Goal: Transaction & Acquisition: Purchase product/service

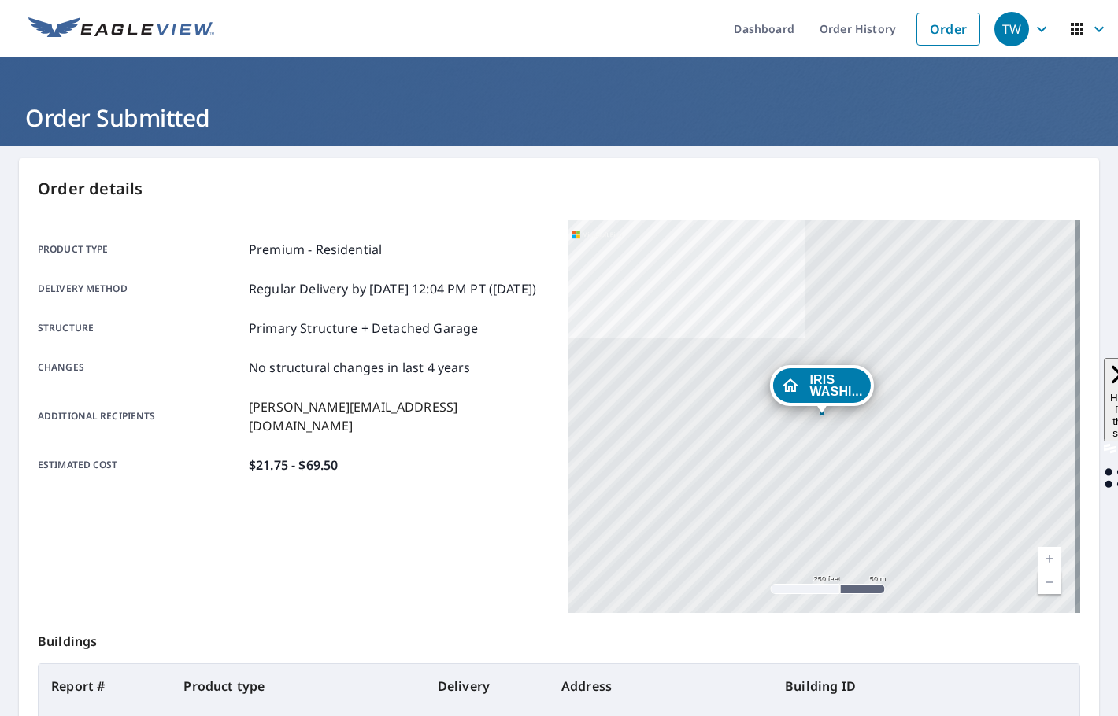
scroll to position [210, 0]
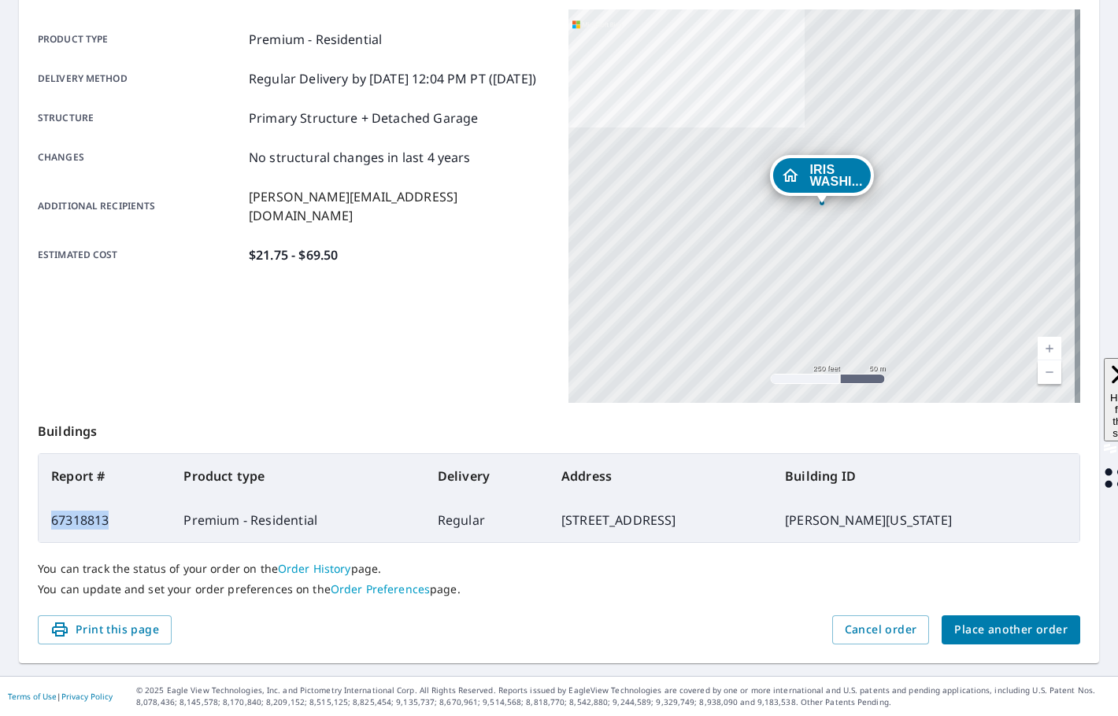
click at [980, 631] on span "Place another order" at bounding box center [1010, 630] width 113 height 20
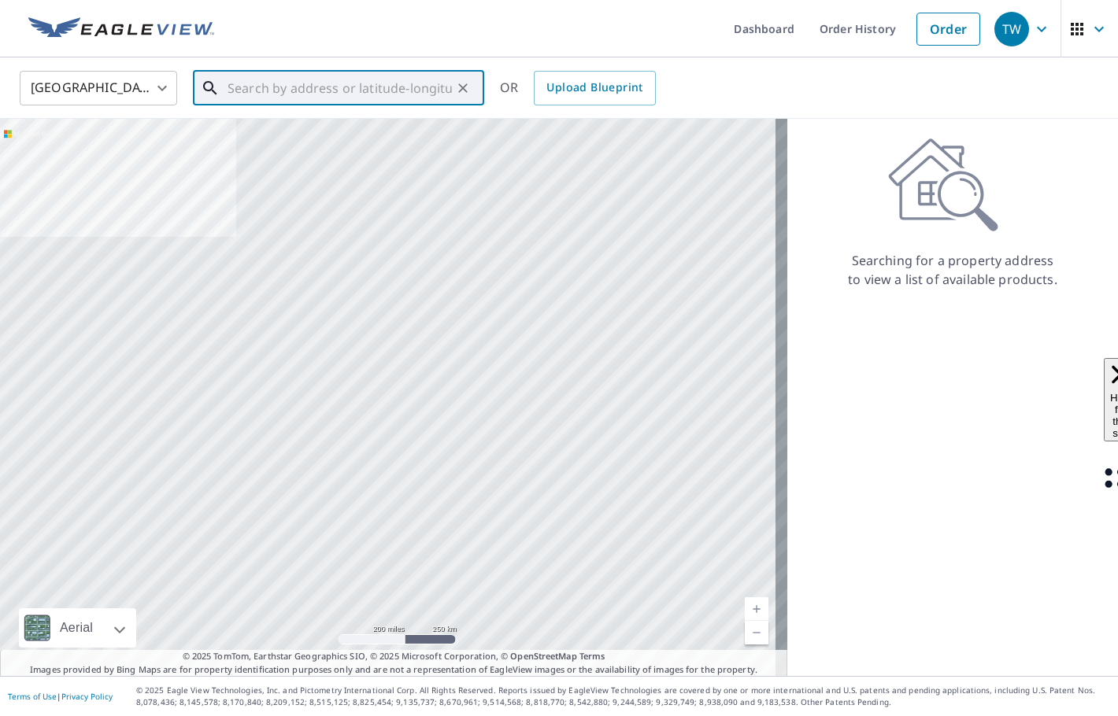
click at [310, 91] on input "text" at bounding box center [340, 88] width 224 height 44
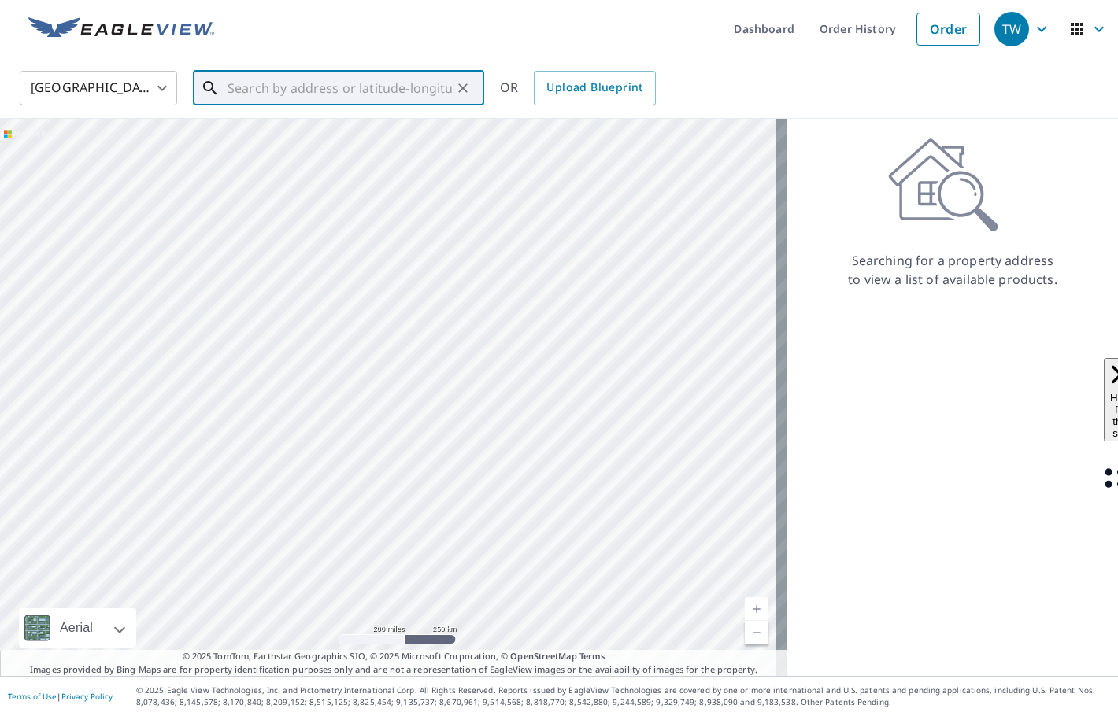
paste input "26918 [PERSON_NAME], [GEOGRAPHIC_DATA]"
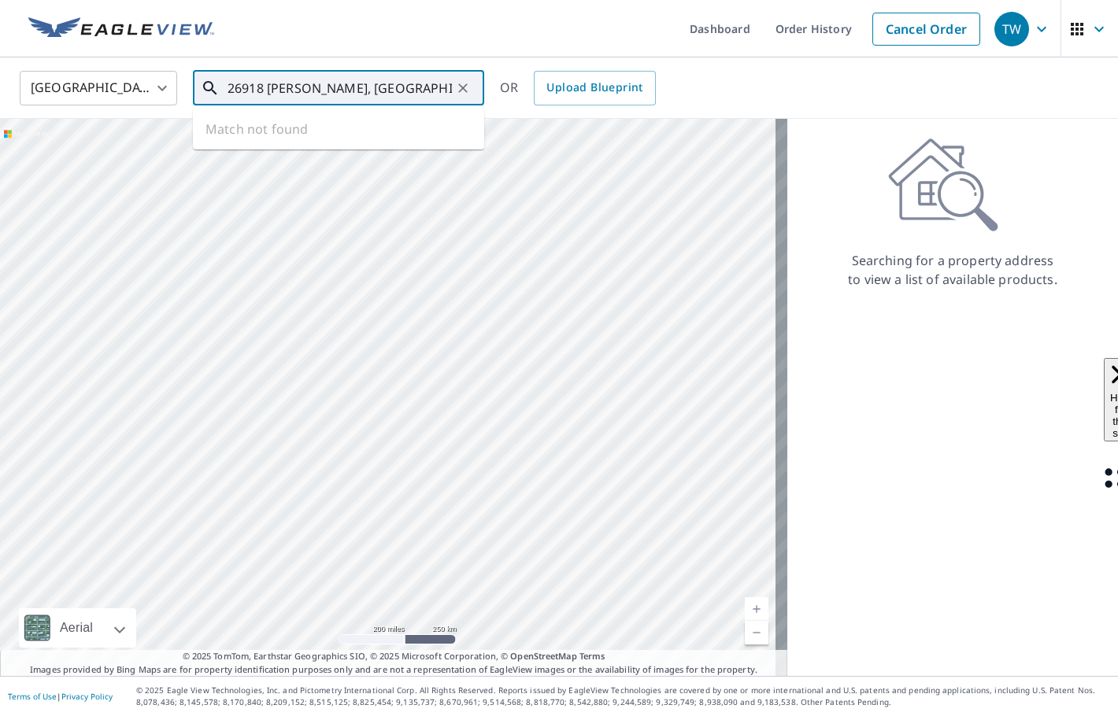
type input "26918 [PERSON_NAME], [GEOGRAPHIC_DATA]"
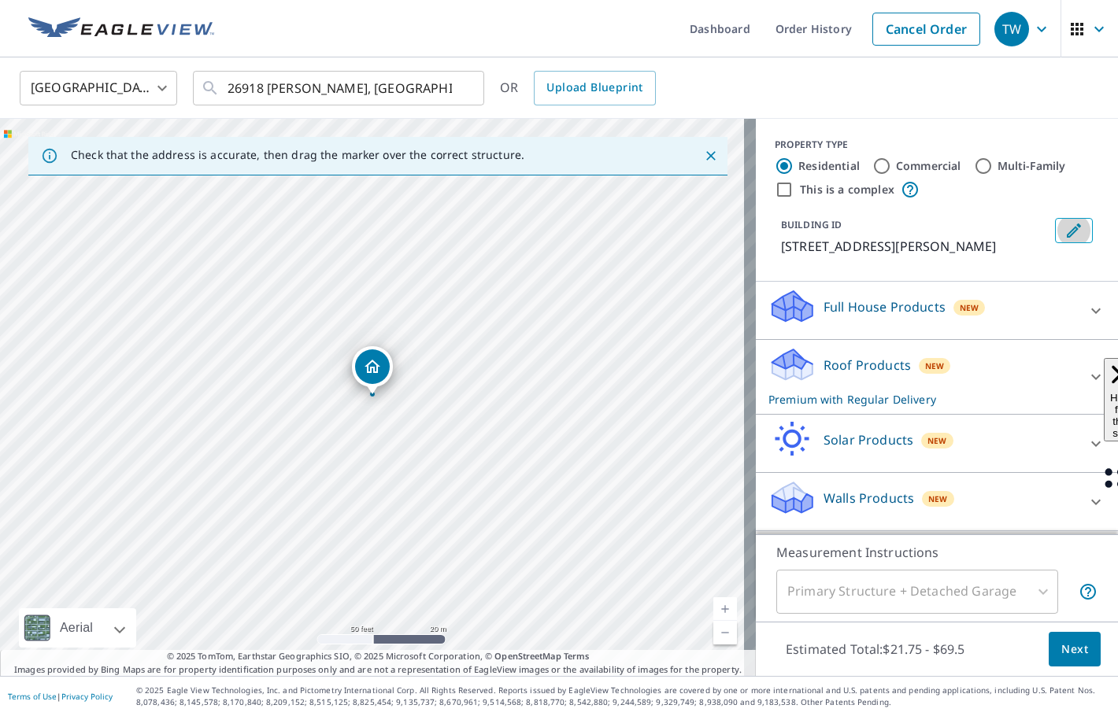
click at [1067, 236] on icon "Edit building 1" at bounding box center [1074, 231] width 14 height 14
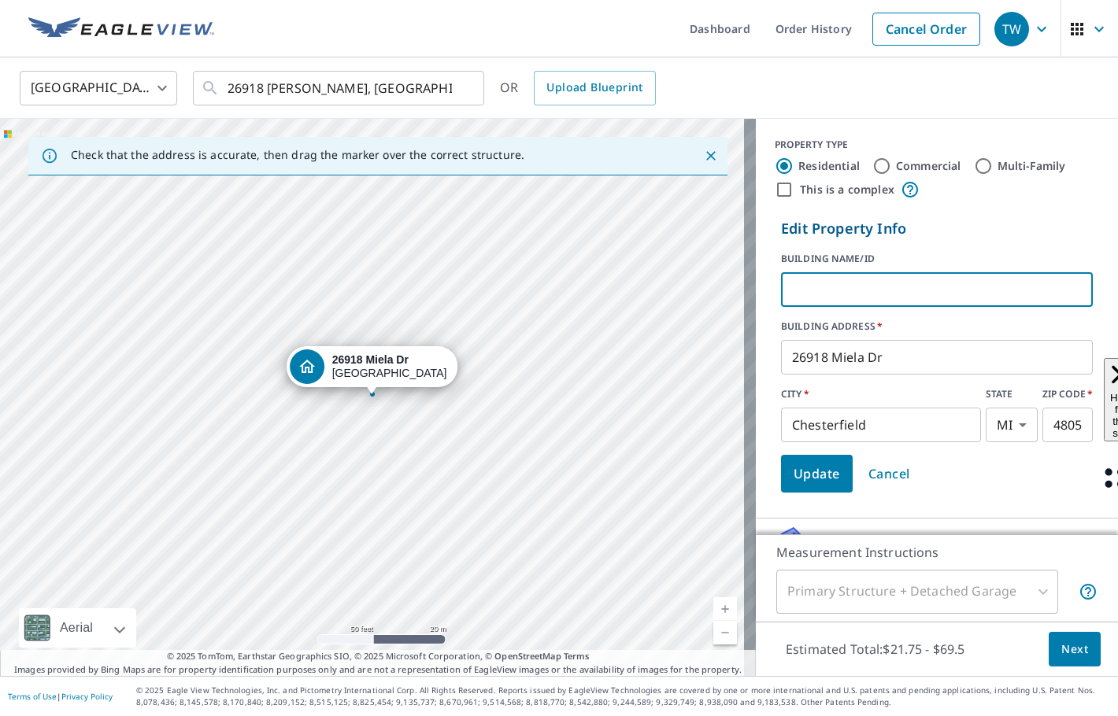
click at [939, 283] on input "text" at bounding box center [937, 290] width 312 height 44
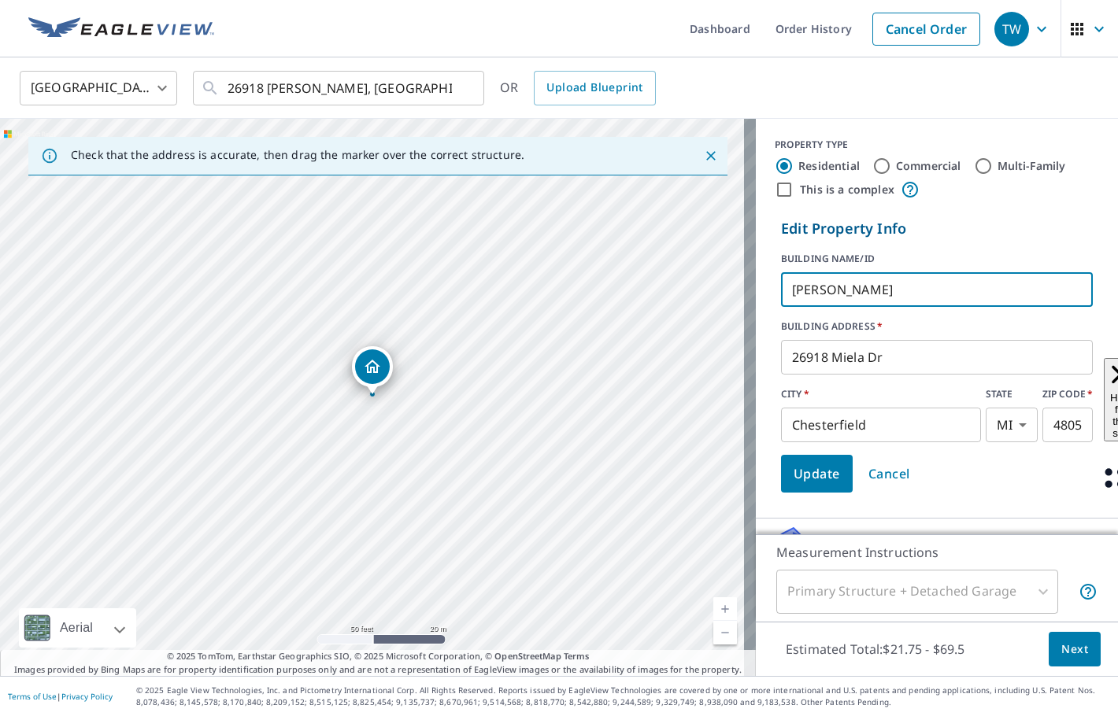
type input "[PERSON_NAME]"
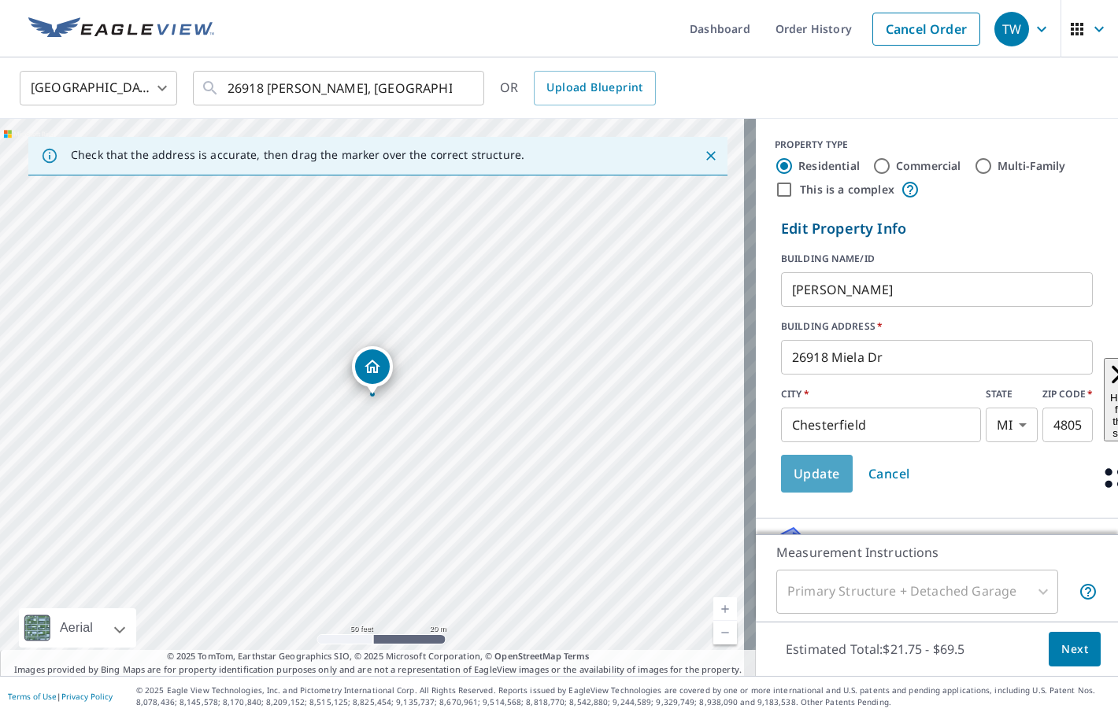
click at [811, 475] on span "Update" at bounding box center [817, 474] width 46 height 22
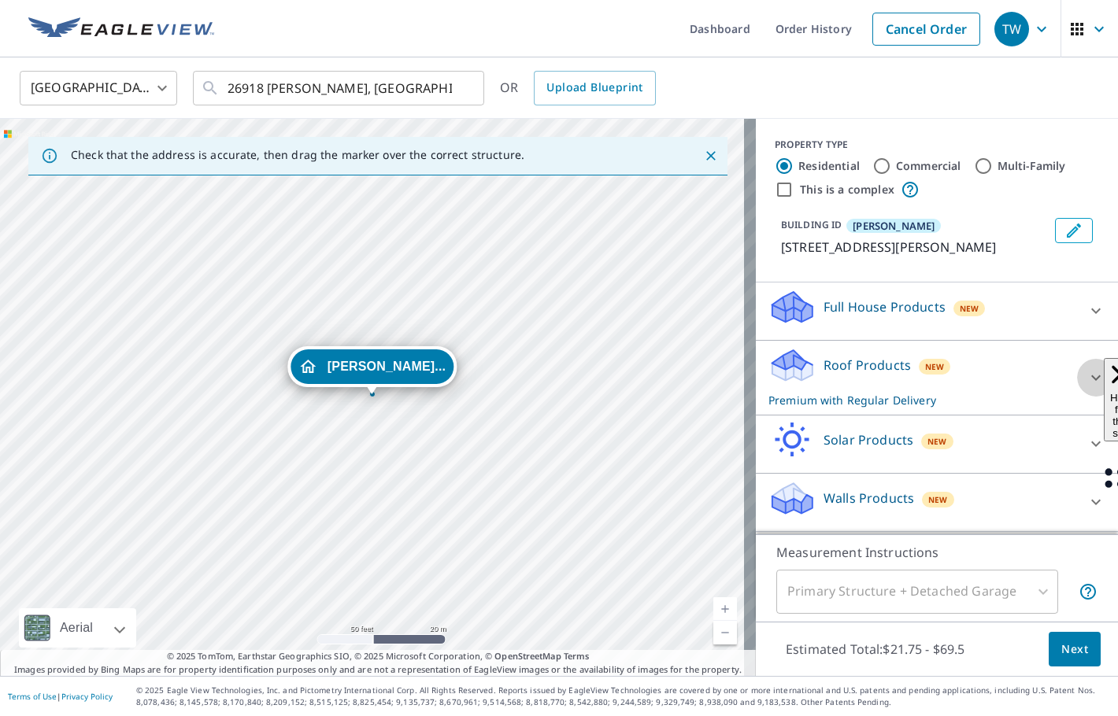
click at [1086, 372] on icon at bounding box center [1095, 377] width 19 height 19
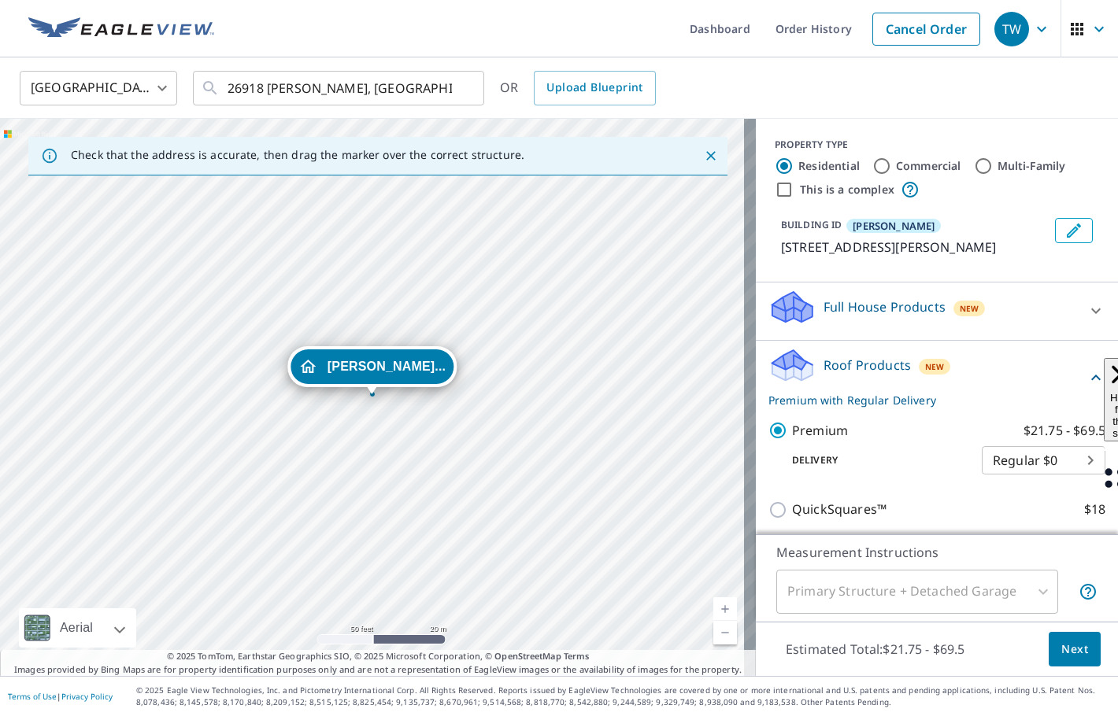
click at [1064, 653] on span "Next" at bounding box center [1074, 650] width 27 height 20
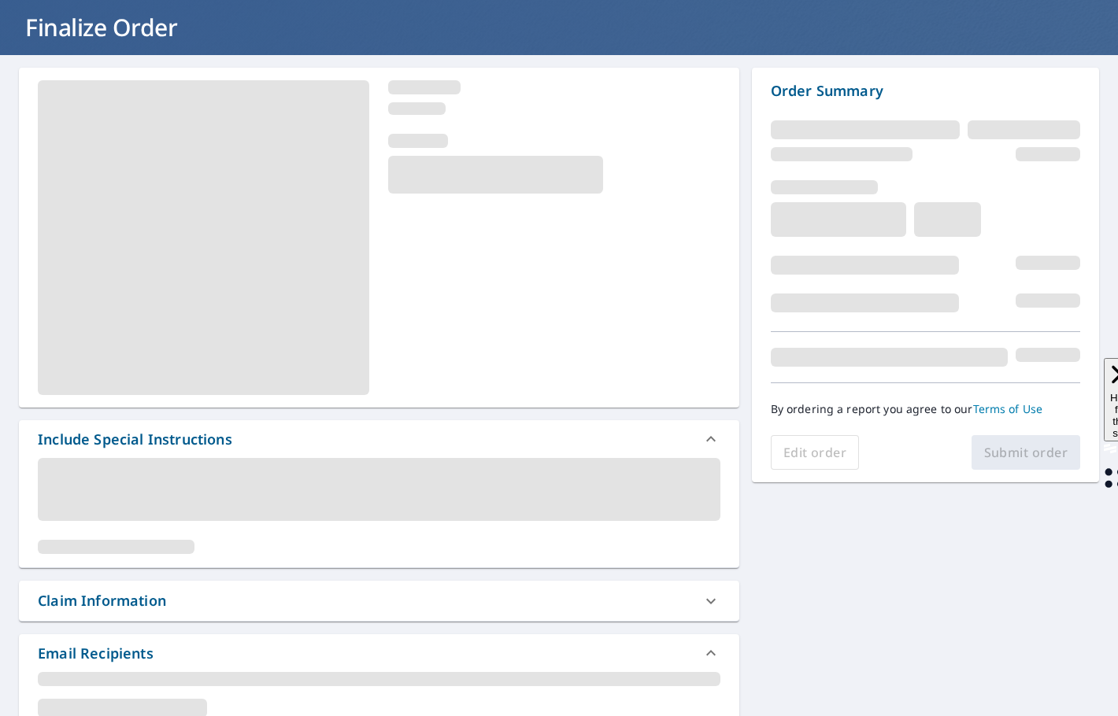
scroll to position [236, 0]
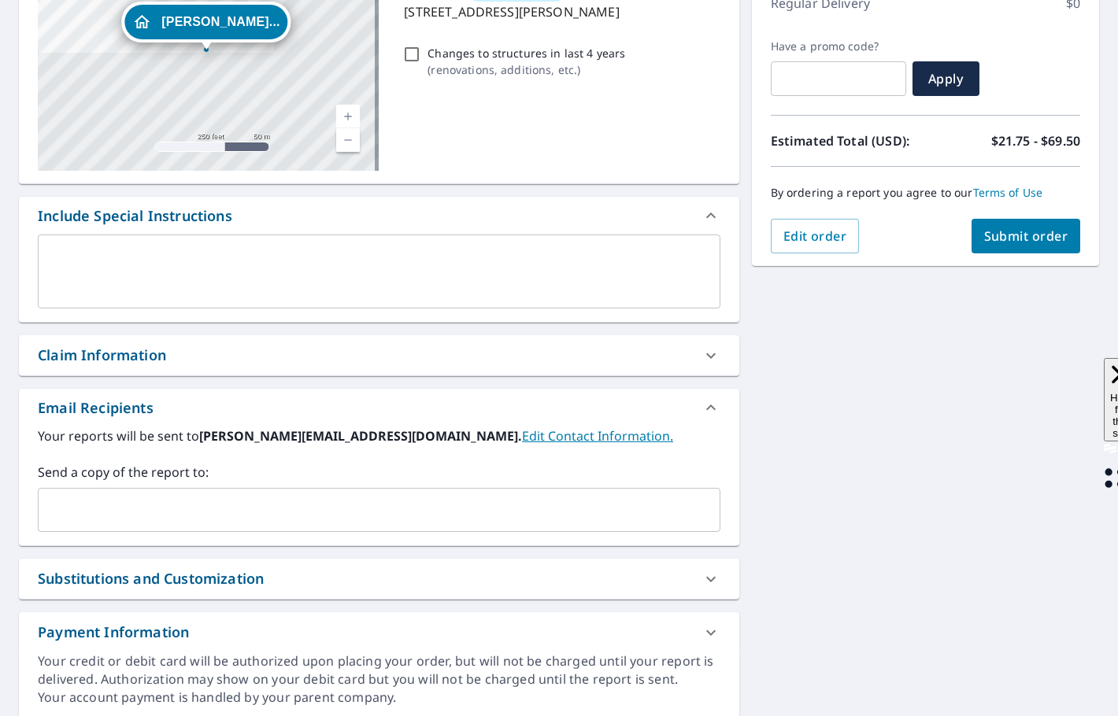
click at [102, 520] on input "text" at bounding box center [367, 510] width 645 height 30
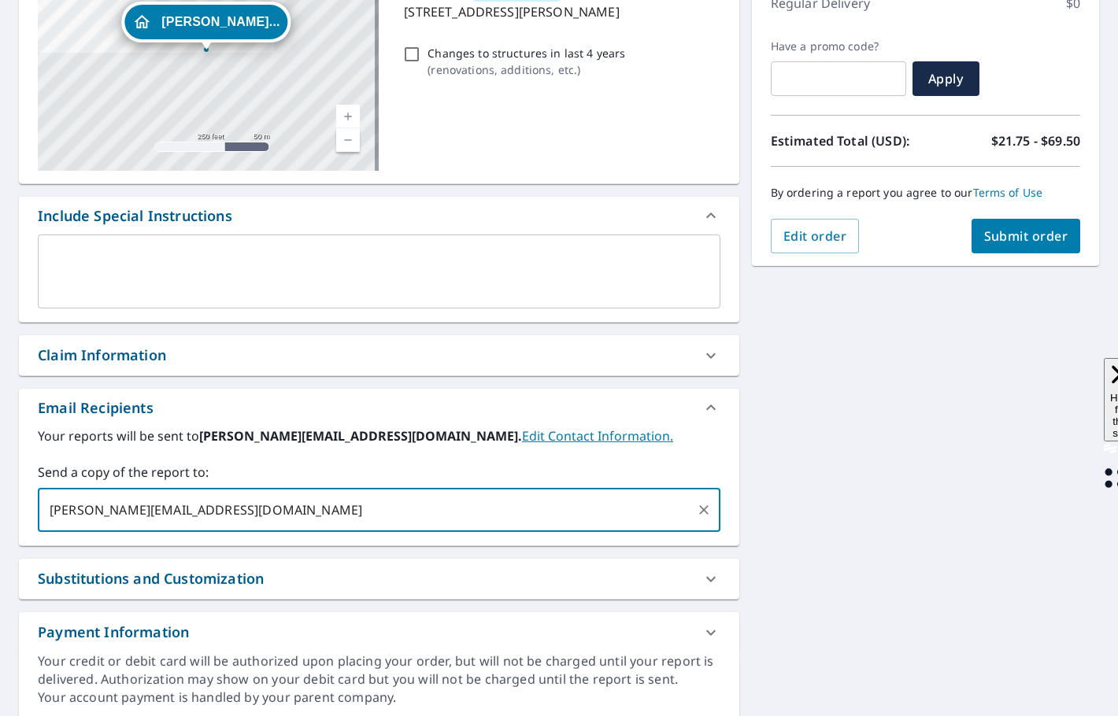
type input "[PERSON_NAME][EMAIL_ADDRESS][DOMAIN_NAME]"
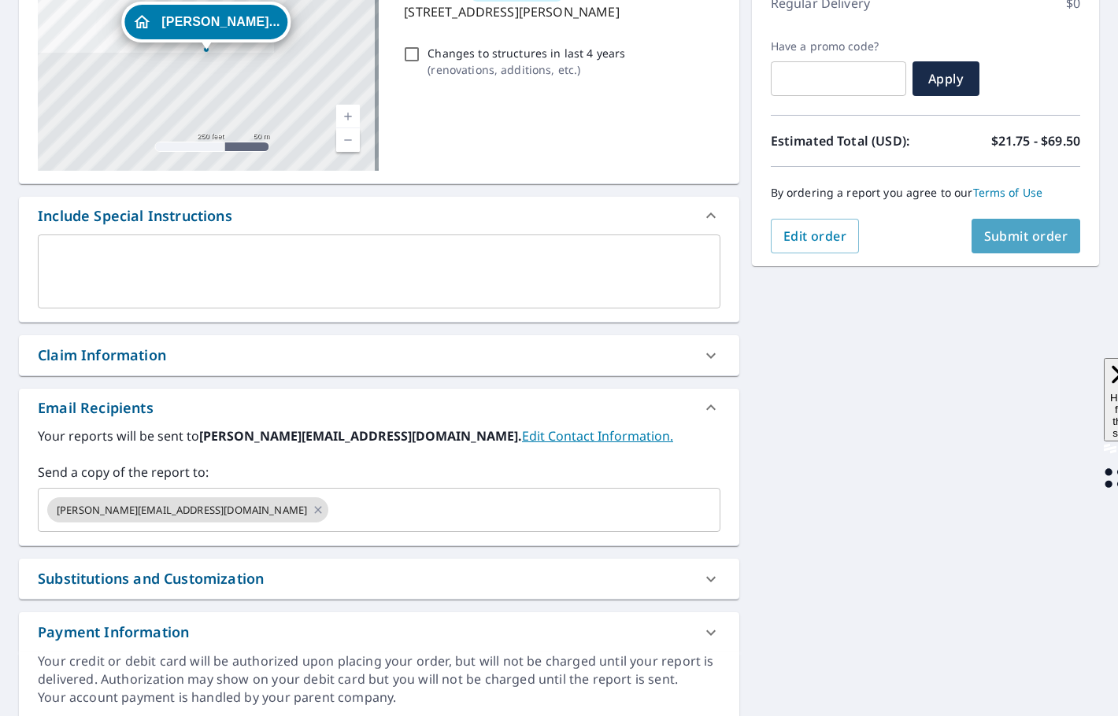
click at [1012, 233] on span "Submit order" at bounding box center [1026, 236] width 84 height 17
checkbox input "true"
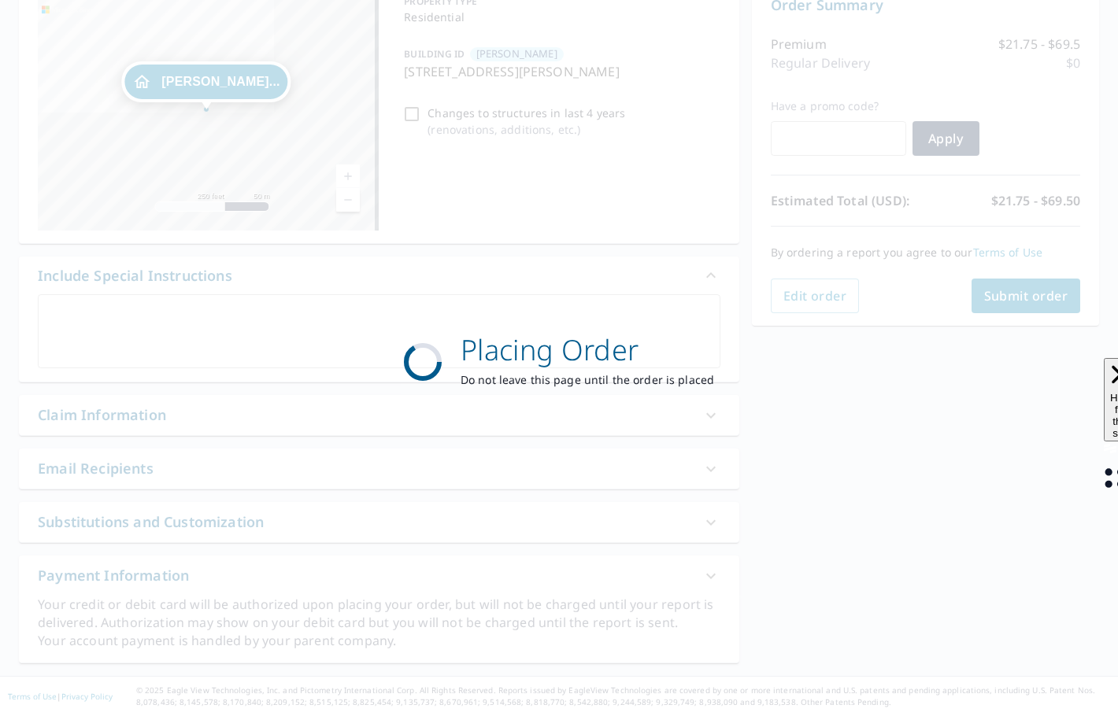
scroll to position [176, 0]
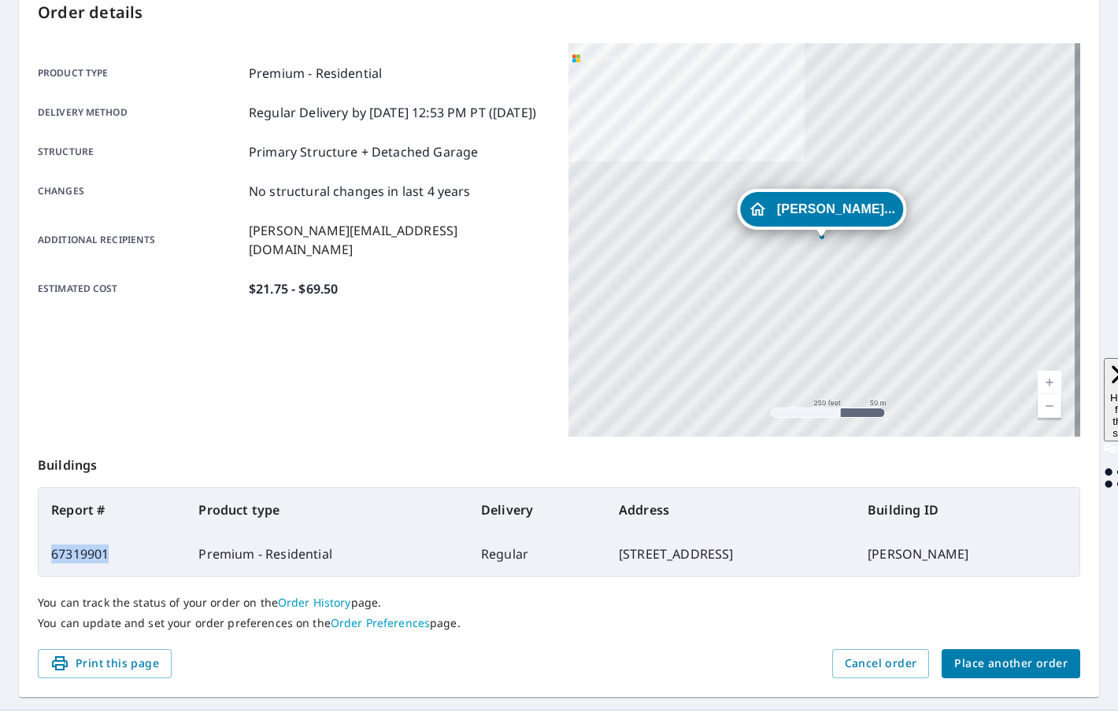
drag, startPoint x: 115, startPoint y: 556, endPoint x: 49, endPoint y: 561, distance: 66.4
click at [49, 561] on td "67319901" at bounding box center [112, 554] width 147 height 44
copy td "67319901"
